Goal: Information Seeking & Learning: Learn about a topic

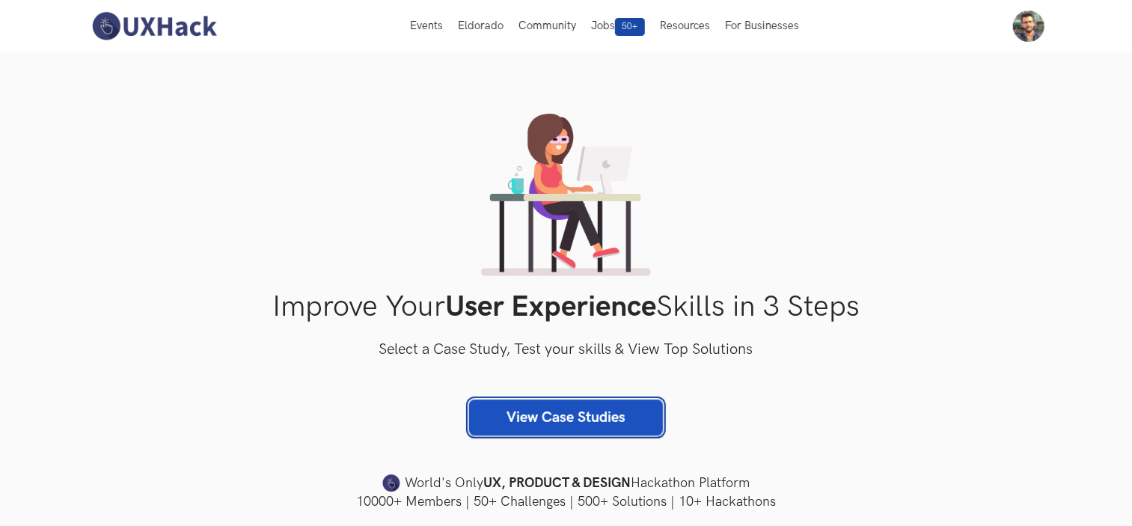
click at [561, 408] on link "View Case Studies" at bounding box center [566, 418] width 194 height 36
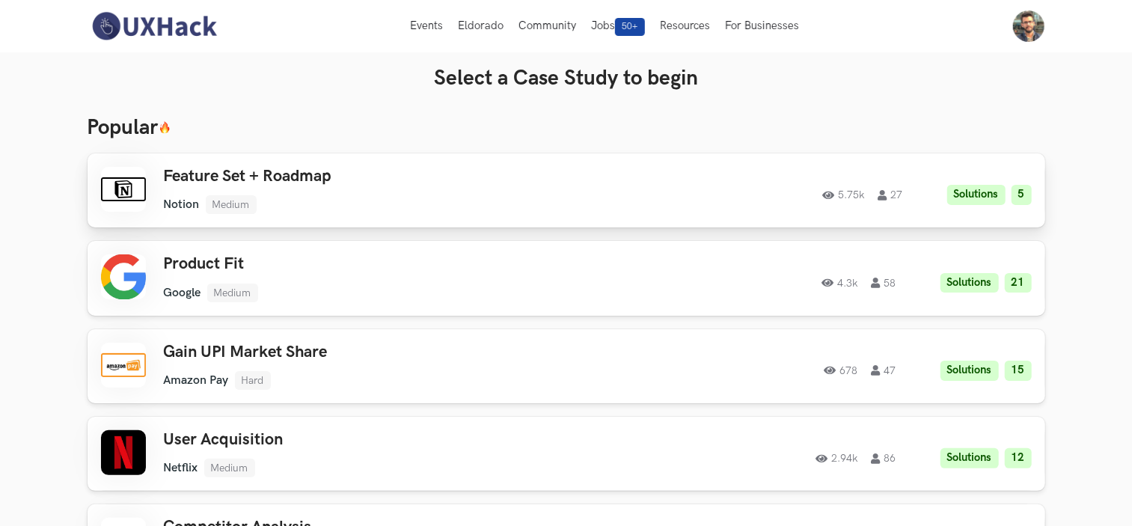
click at [402, 189] on div "Feature Set + Roadmap Notion Medium Notion Medium Solutions 5 5.75k 27" at bounding box center [376, 190] width 425 height 47
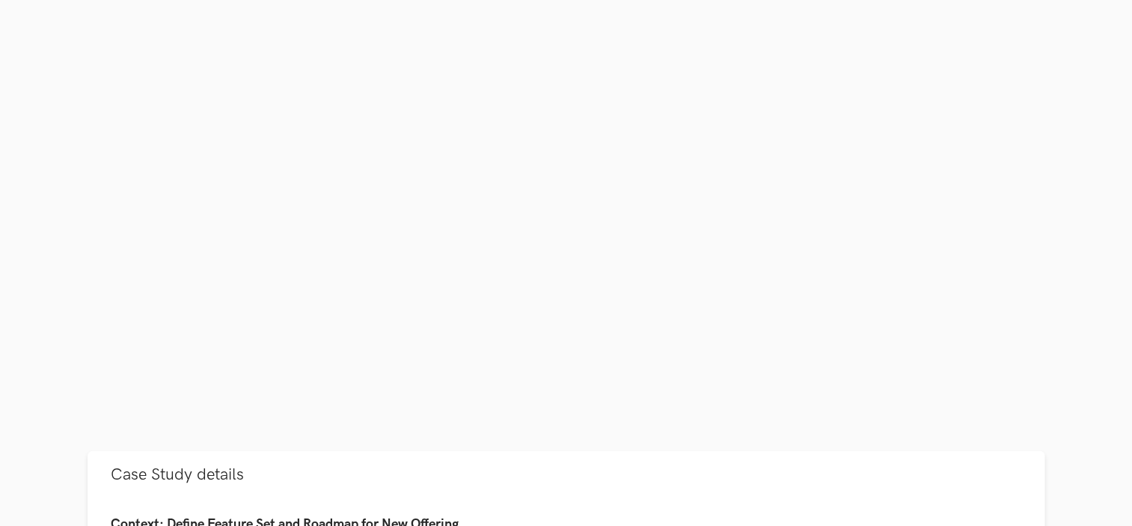
scroll to position [498, 0]
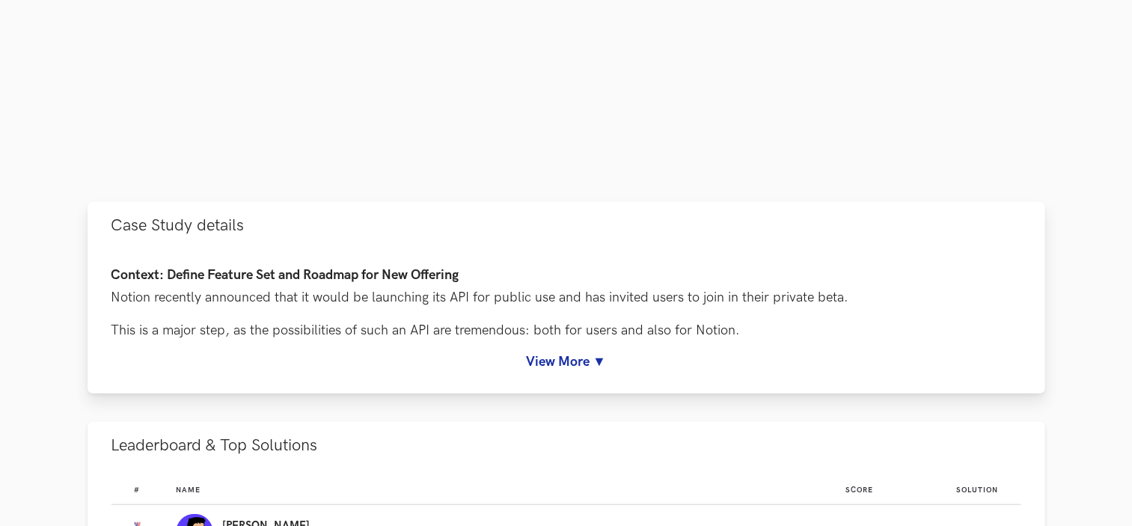
click at [573, 358] on link "View More ▼" at bounding box center [566, 362] width 910 height 16
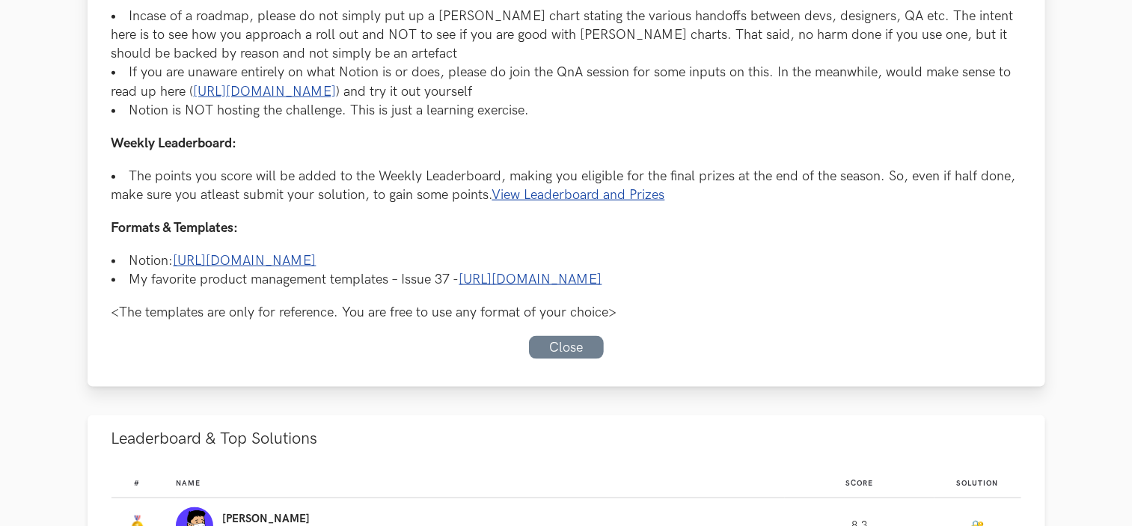
scroll to position [1413, 0]
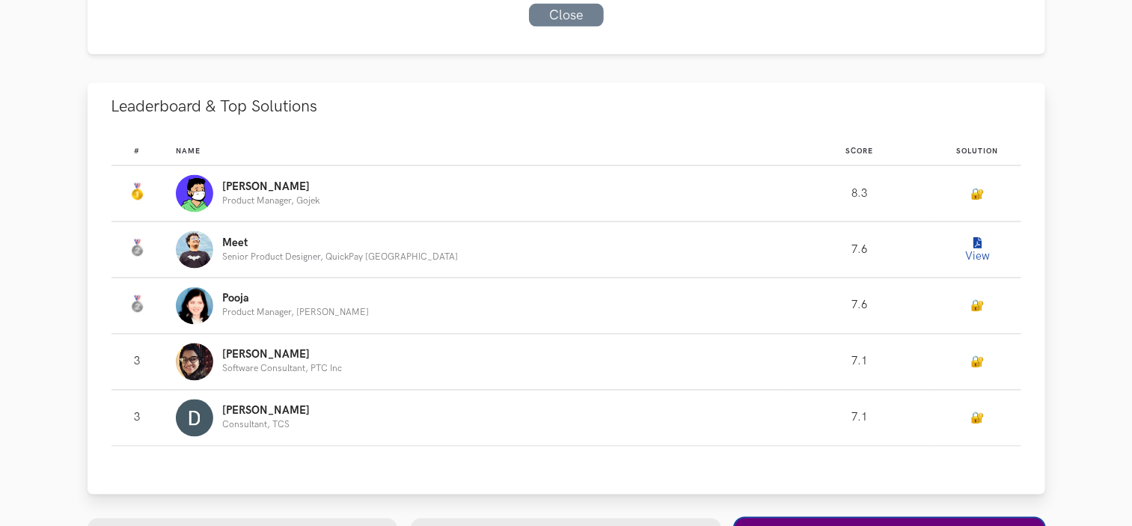
click at [970, 251] on button "View" at bounding box center [978, 250] width 30 height 30
click at [1083, 256] on section "Feature Set + Roadmap Case Study on Notion 5.75k 27 Solutions 5 View Free Solut…" at bounding box center [566, 461] width 1132 height 3643
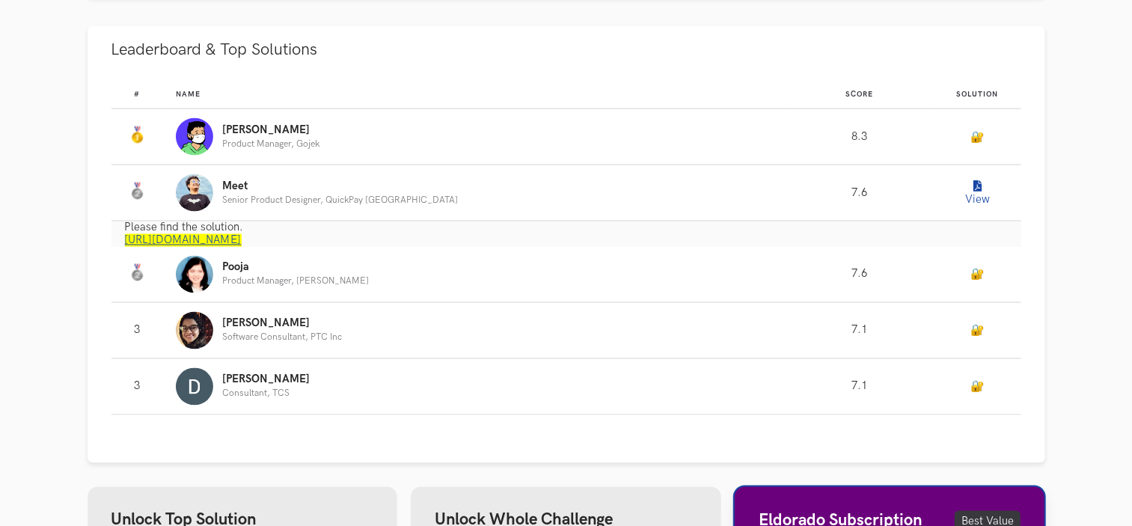
scroll to position [1496, 0]
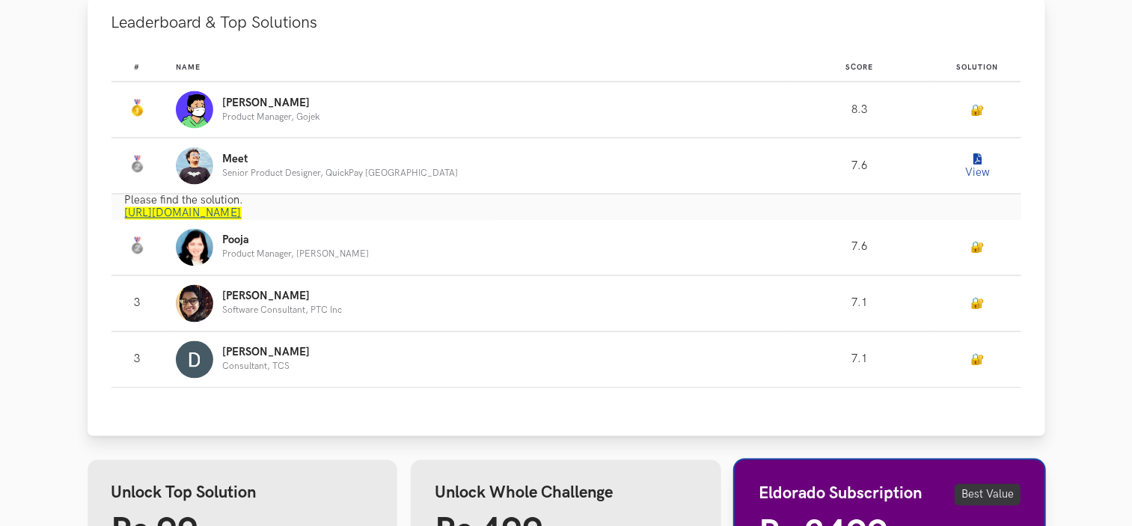
click at [242, 212] on link "[URL][DOMAIN_NAME]" at bounding box center [183, 213] width 117 height 13
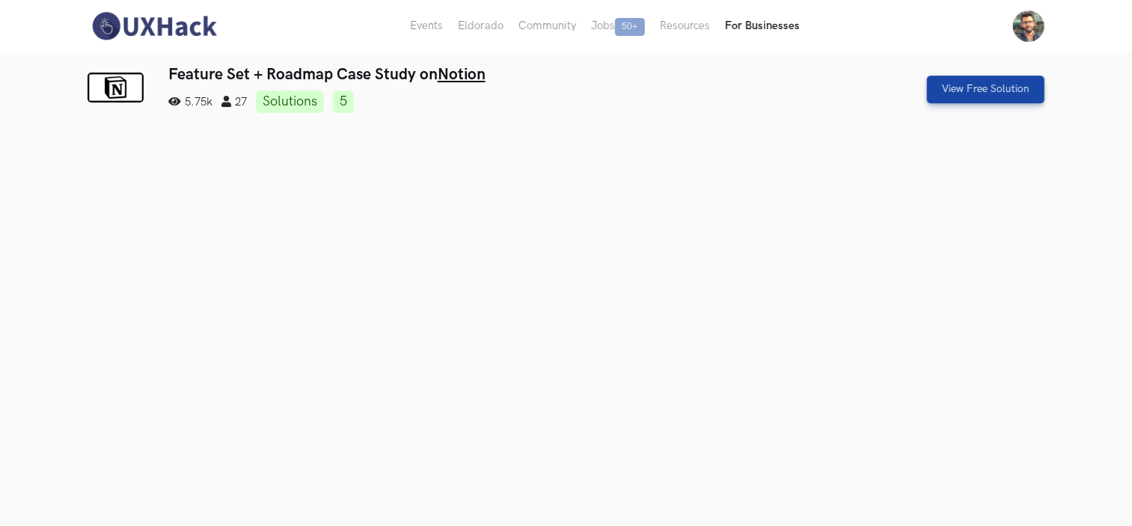
scroll to position [0, 0]
